Goal: Register for event/course

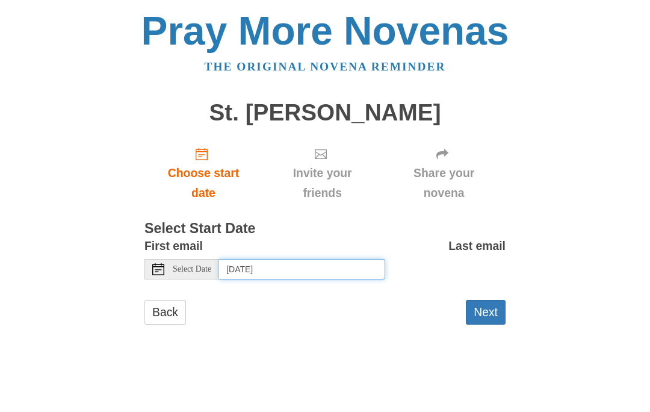
click at [344, 267] on input "[DATE]" at bounding box center [302, 269] width 166 height 20
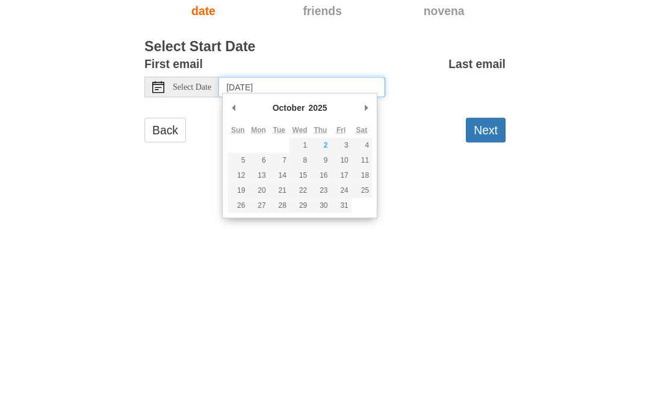
type input "[DATE]"
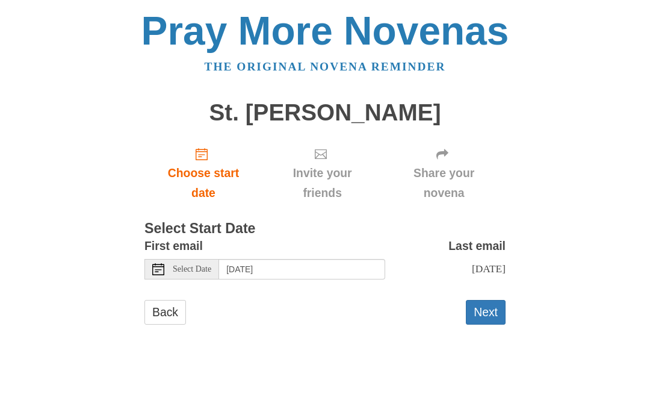
click at [500, 311] on button "Next" at bounding box center [486, 312] width 40 height 25
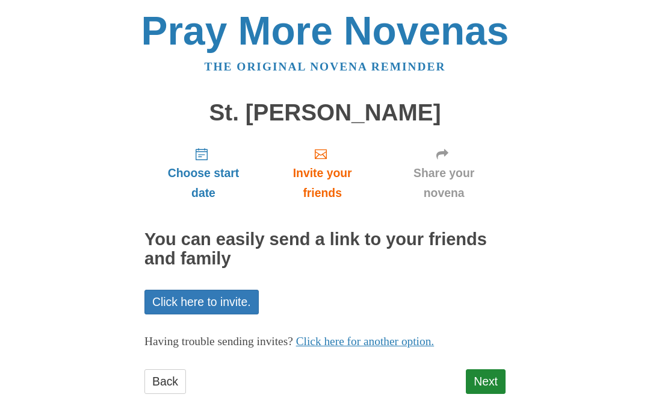
click at [491, 376] on link "Next" at bounding box center [486, 381] width 40 height 25
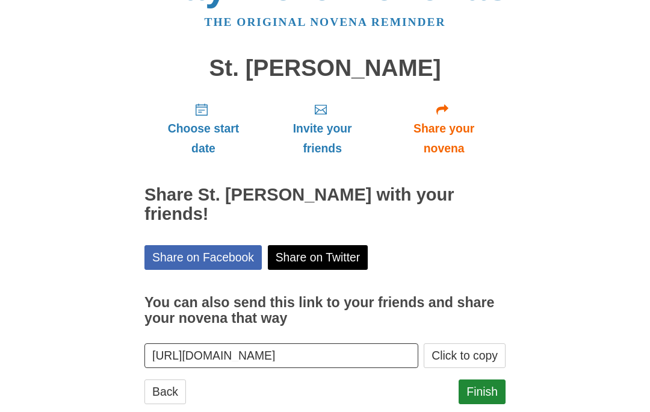
scroll to position [48, 0]
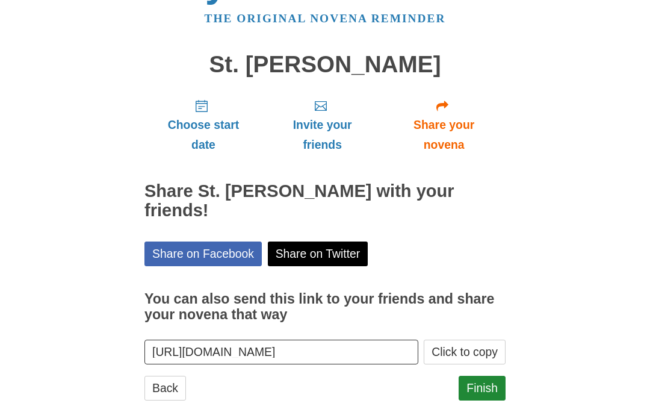
click at [492, 376] on link "Finish" at bounding box center [482, 388] width 47 height 25
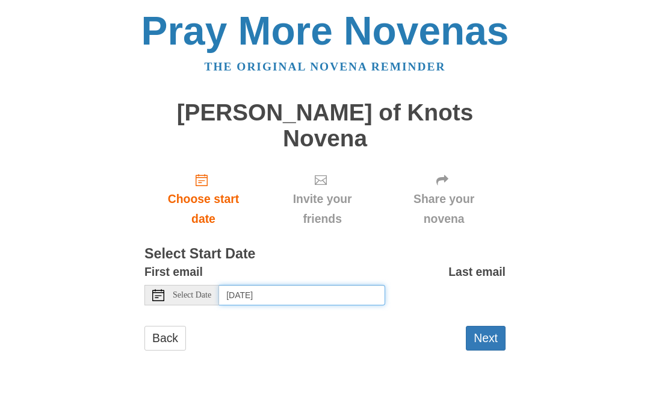
click at [356, 285] on input "Friday, October 3rd, 2025" at bounding box center [302, 295] width 166 height 20
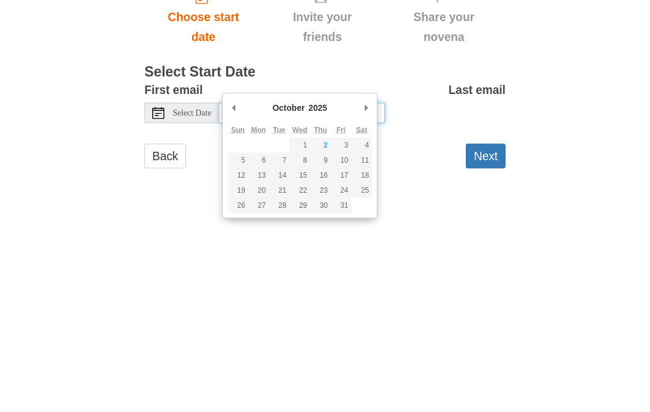
type input "Sunday, October 5th"
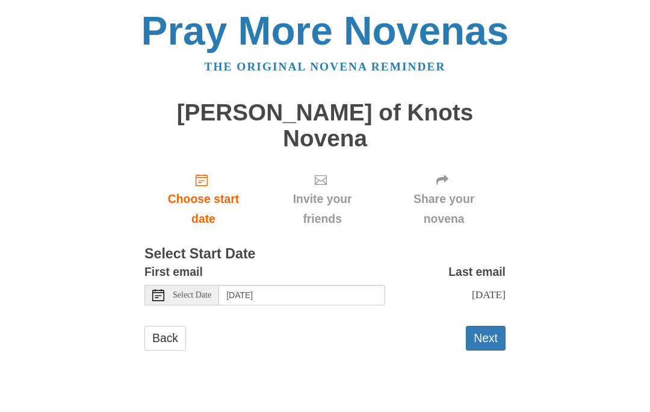
click at [504, 326] on button "Next" at bounding box center [486, 338] width 40 height 25
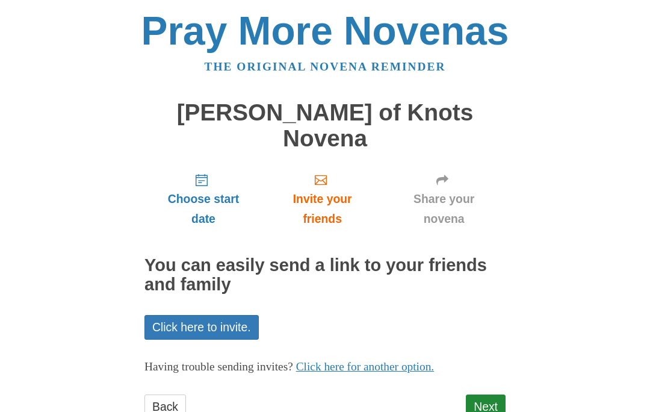
click at [503, 394] on link "Next" at bounding box center [486, 406] width 40 height 25
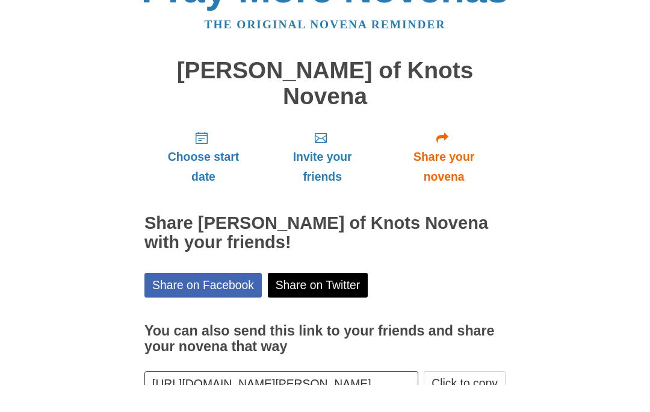
scroll to position [14, 0]
